Goal: Information Seeking & Learning: Stay updated

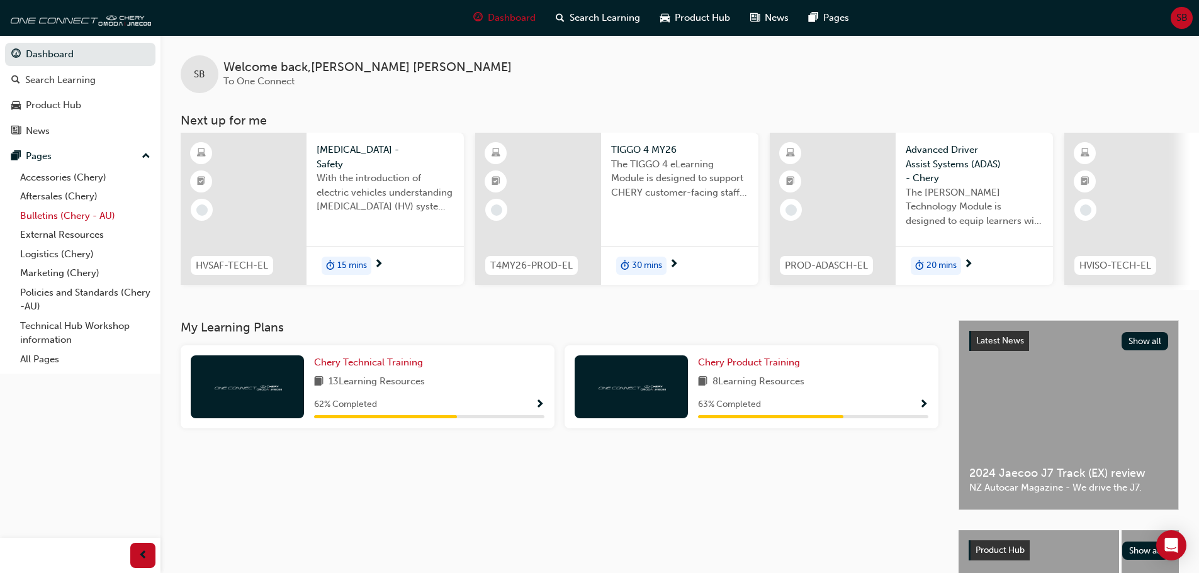
click at [61, 216] on link "Bulletins (Chery - AU)" at bounding box center [85, 216] width 140 height 20
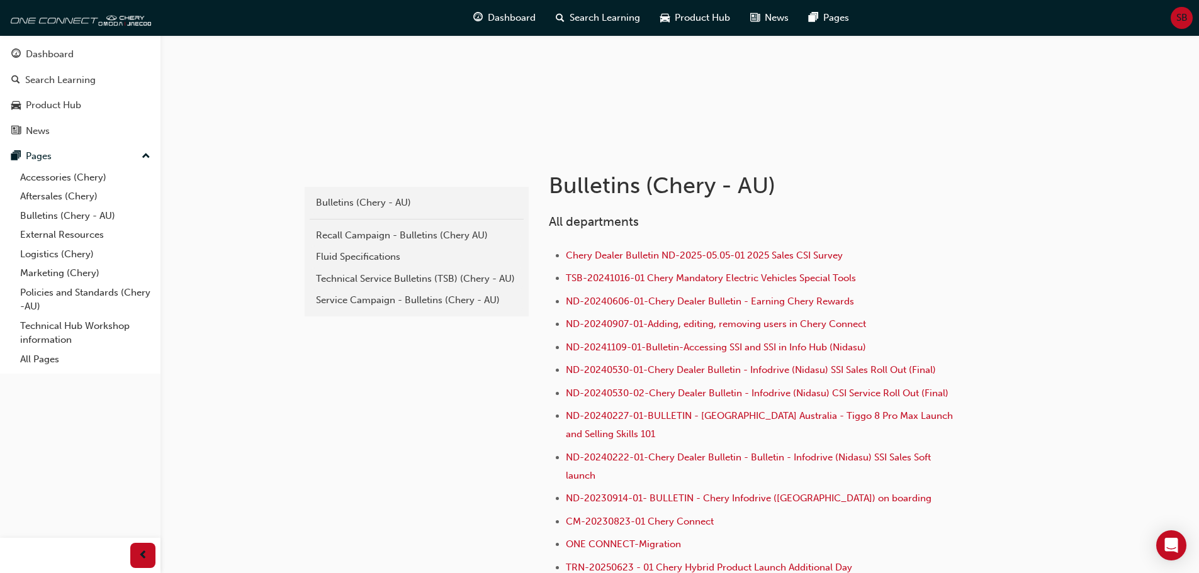
scroll to position [252, 0]
